Goal: Task Accomplishment & Management: Use online tool/utility

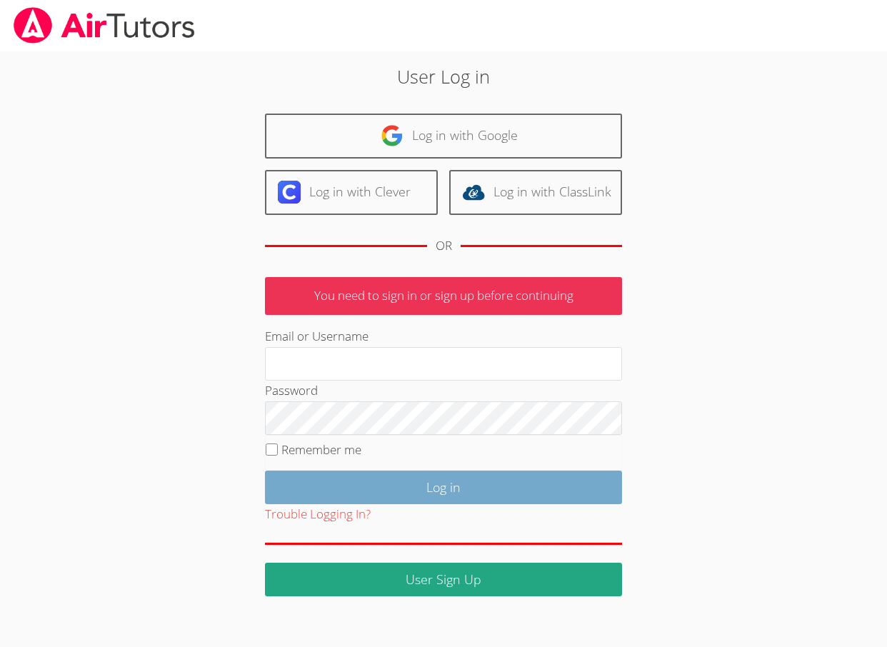
type input "[EMAIL_ADDRESS][DOMAIN_NAME]"
click at [464, 489] on input "Log in" at bounding box center [443, 488] width 357 height 34
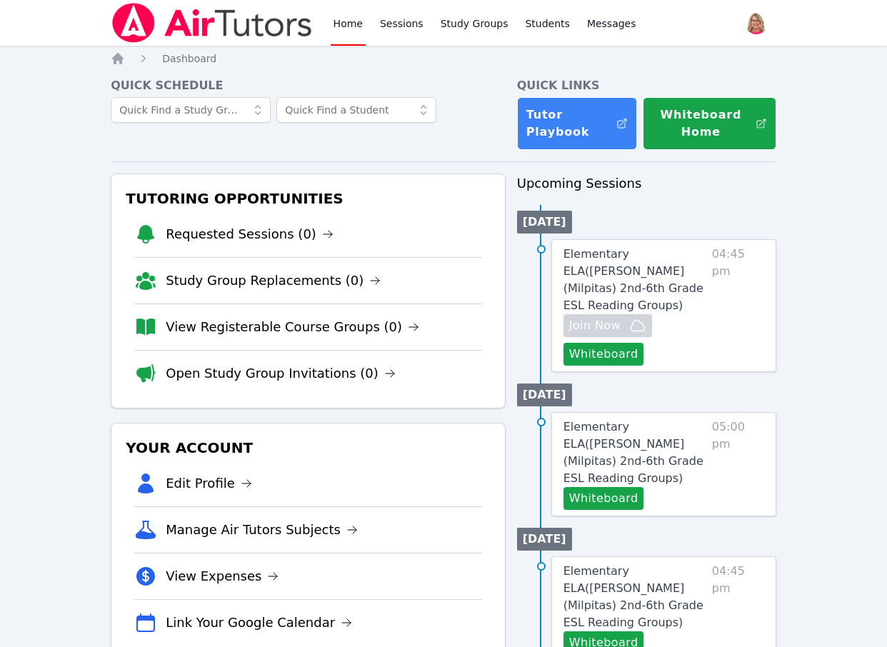
click at [713, 333] on span "04:45 pm" at bounding box center [738, 306] width 52 height 120
click at [613, 366] on button "Whiteboard" at bounding box center [603, 354] width 81 height 23
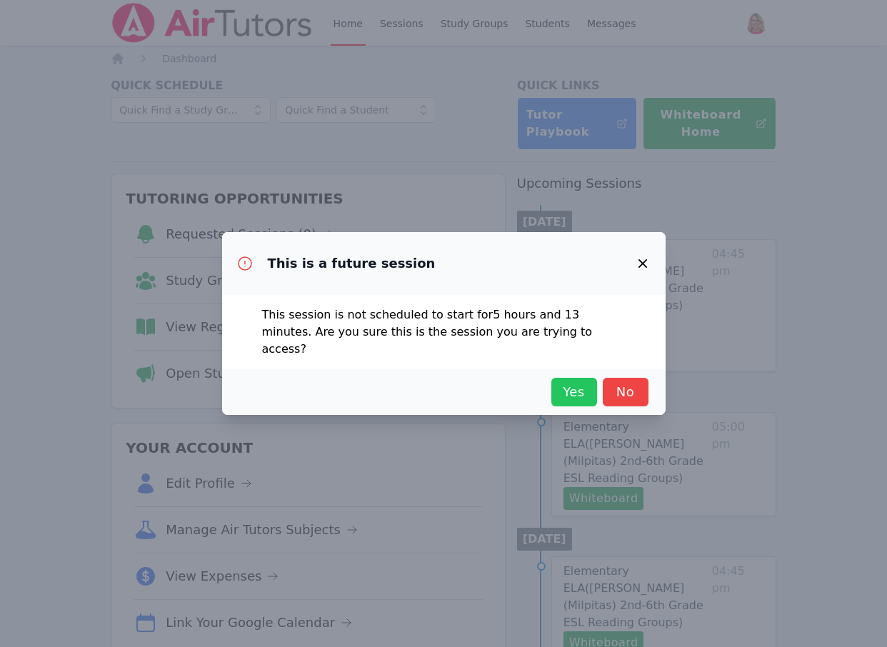
click at [569, 392] on span "Yes" at bounding box center [573, 392] width 31 height 20
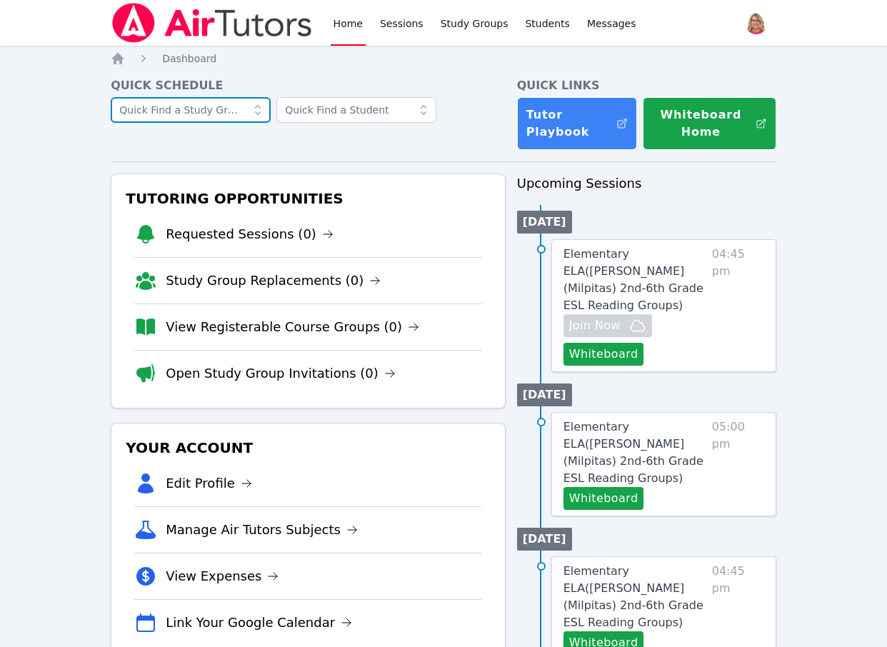
click at [176, 119] on input "text" at bounding box center [191, 110] width 160 height 26
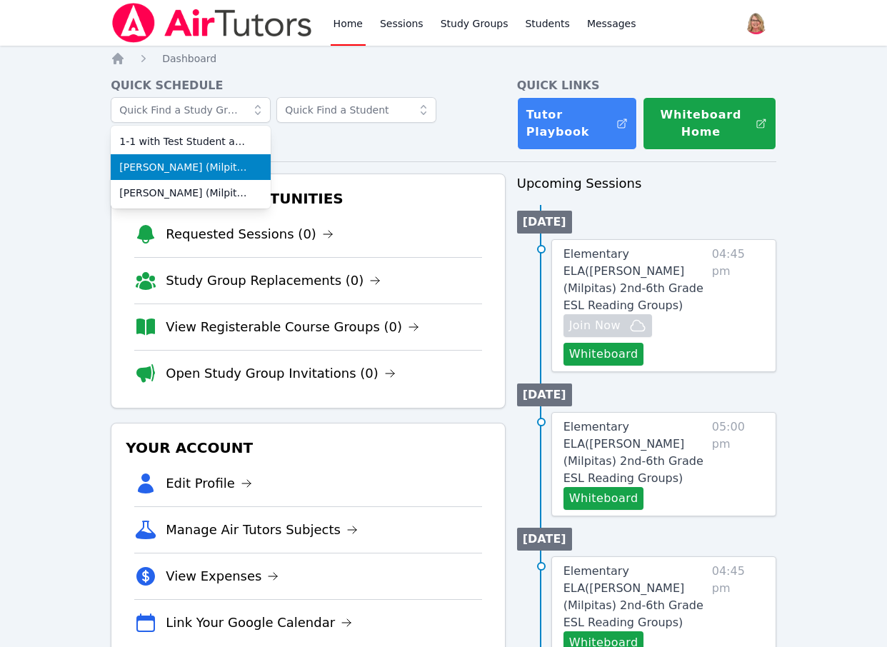
click at [151, 174] on span "[PERSON_NAME] (Milpitas) 2nd-6th Grade ESL Reading Groups" at bounding box center [190, 167] width 143 height 14
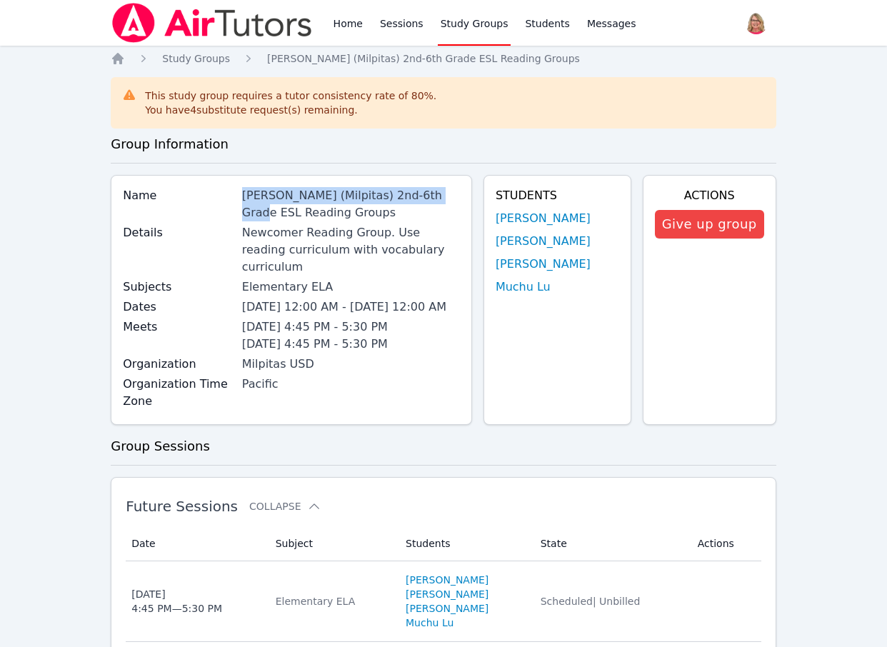
drag, startPoint x: 231, startPoint y: 205, endPoint x: 259, endPoint y: 222, distance: 32.7
click at [259, 222] on div "Name [PERSON_NAME] (Milpitas) 2nd-6th Grade ESL Reading Groups" at bounding box center [291, 205] width 337 height 37
copy div "[PERSON_NAME] (Milpitas) 2nd-6th Grade ESL"
